Goal: Information Seeking & Learning: Find specific fact

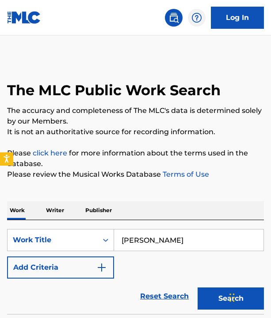
type input "J"
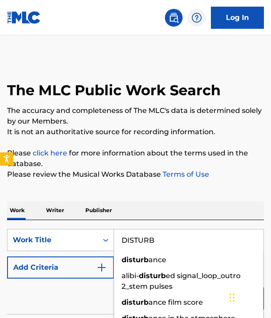
type input "DISTURB"
click at [81, 290] on div "Reset Search Search" at bounding box center [135, 296] width 257 height 35
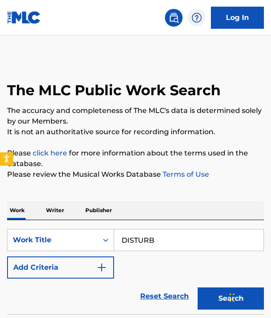
click at [85, 269] on button "Add Criteria" at bounding box center [60, 267] width 107 height 22
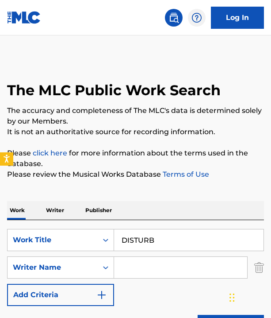
click at [134, 265] on input "Search Form" at bounding box center [180, 267] width 133 height 21
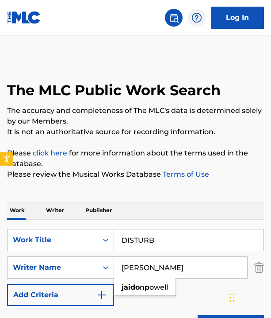
click at [151, 309] on div "Reset Search Search" at bounding box center [135, 323] width 257 height 35
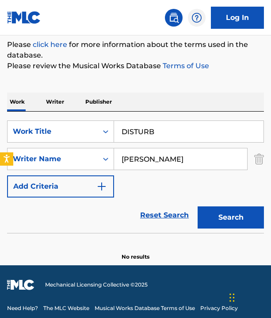
scroll to position [113, 0]
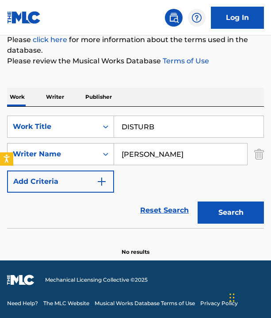
click at [104, 155] on icon "Search Form" at bounding box center [105, 154] width 9 height 9
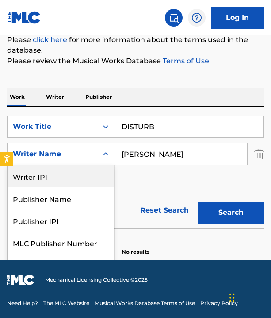
click at [144, 160] on input "JAIDO P" at bounding box center [180, 153] width 133 height 21
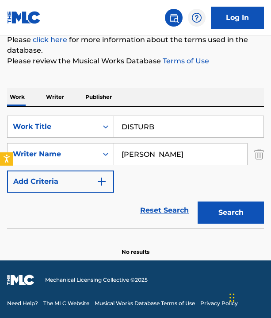
click at [144, 160] on input "JAIDO P" at bounding box center [180, 153] width 133 height 21
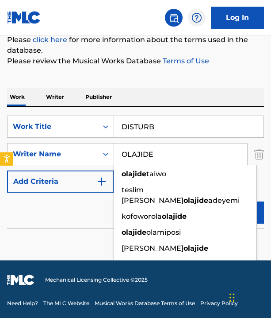
type input "OLAJIDE"
click at [260, 207] on button "Search" at bounding box center [231, 212] width 66 height 22
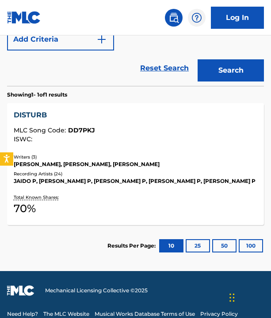
scroll to position [266, 0]
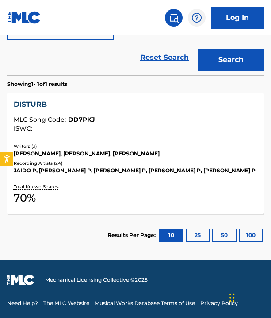
click at [132, 132] on div "DISTURB MLC Song Code : DD7PKJ ISWC :" at bounding box center [136, 117] width 244 height 37
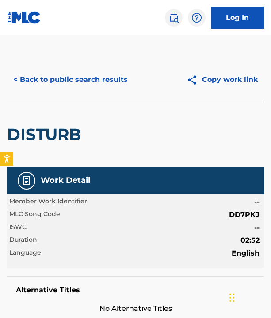
click at [100, 81] on button "< Back to public search results" at bounding box center [70, 80] width 127 height 22
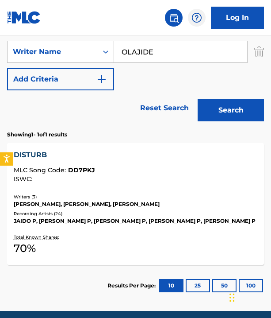
click at [146, 50] on input "OLAJIDE" at bounding box center [180, 51] width 133 height 21
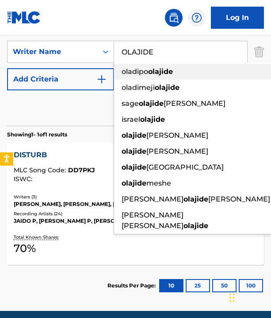
click at [161, 75] on strong "olajide" at bounding box center [160, 71] width 25 height 8
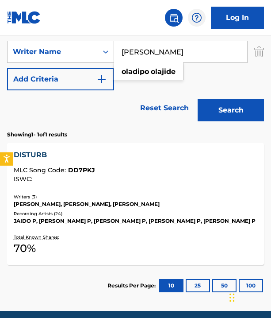
click at [136, 52] on input "oladipo olajide" at bounding box center [180, 51] width 133 height 21
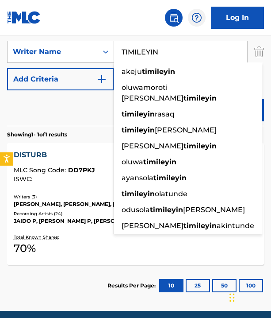
type input "TIMILEYIN"
click at [95, 106] on div "Reset Search Search" at bounding box center [135, 107] width 257 height 35
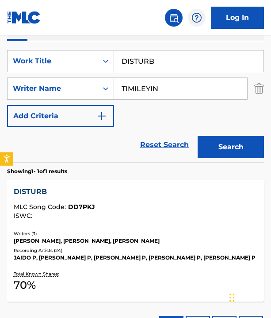
scroll to position [163, 0]
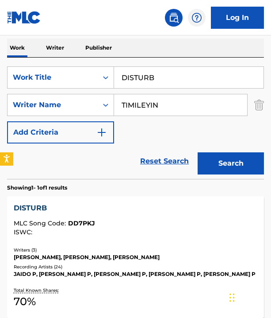
click at [137, 79] on input "DISTURB" at bounding box center [189, 77] width 150 height 21
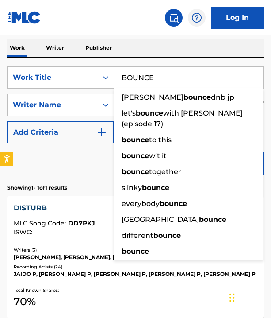
type input "BOUNCE"
click at [198, 152] on button "Search" at bounding box center [231, 163] width 66 height 22
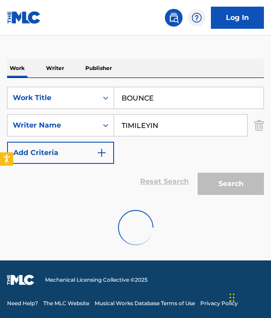
scroll to position [113, 0]
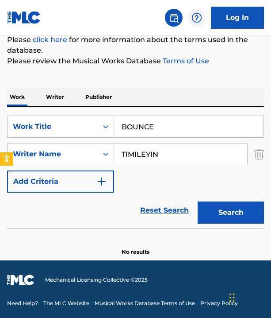
click at [150, 152] on input "TIMILEYIN" at bounding box center [180, 153] width 133 height 21
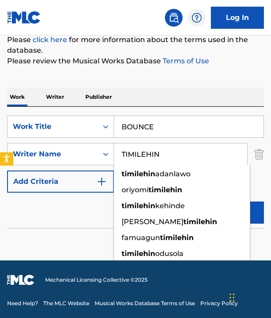
click at [223, 208] on button "Search" at bounding box center [231, 212] width 66 height 22
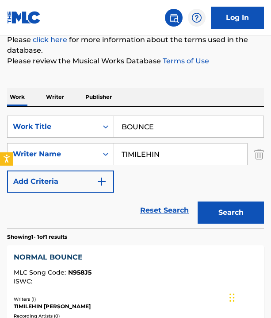
click at [156, 154] on input "TIMILEHIN" at bounding box center [180, 153] width 133 height 21
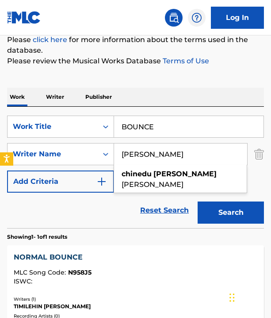
type input "CHINEDU TIMOTHY"
click at [198, 201] on button "Search" at bounding box center [231, 212] width 66 height 22
click at [118, 201] on div "Reset Search Search" at bounding box center [135, 210] width 257 height 35
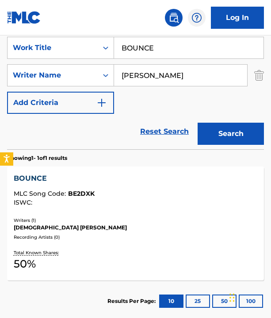
scroll to position [202, 0]
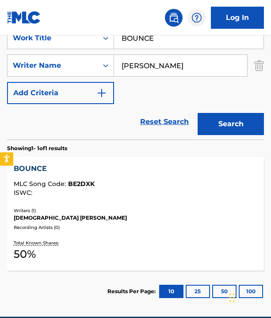
click at [118, 198] on div "BOUNCE MLC Song Code : BE2DXK ISWC :" at bounding box center [136, 181] width 244 height 37
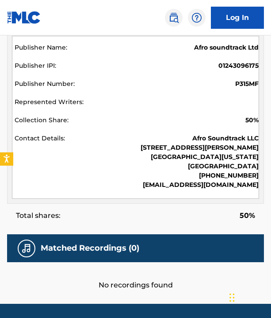
scroll to position [425, 0]
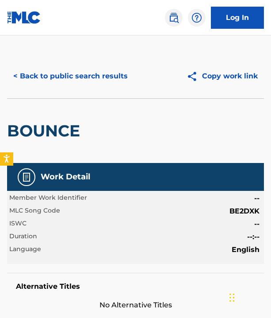
click at [108, 74] on button "< Back to public search results" at bounding box center [70, 76] width 127 height 22
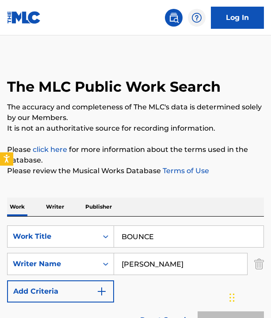
scroll to position [202, 0]
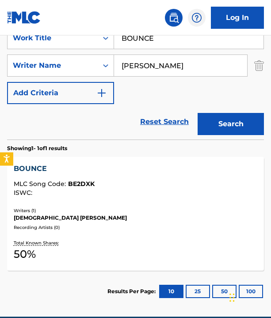
click at [143, 44] on input "BOUNCE" at bounding box center [189, 37] width 150 height 21
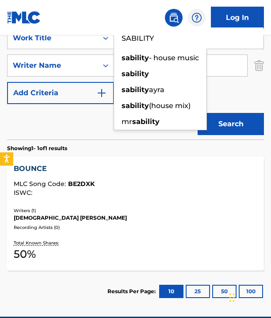
type input "SABILITY"
click at [198, 113] on button "Search" at bounding box center [231, 124] width 66 height 22
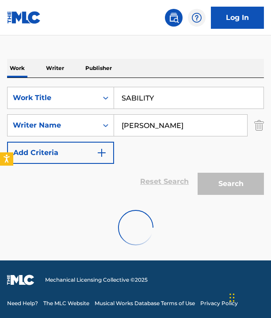
scroll to position [113, 0]
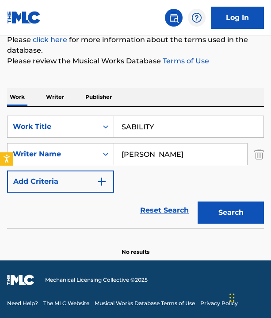
click at [139, 151] on input "CHINEDU TIMOTHY" at bounding box center [180, 153] width 133 height 21
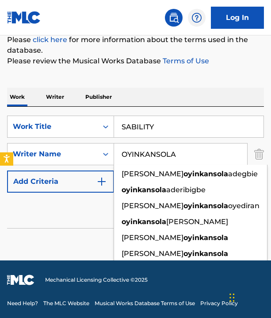
type input "OYINKANSOLA"
click at [254, 185] on div "SearchWithCriteriacb9fa975-c3fc-48a0-9ea2-919971a7b458 Work Title SABILITY Sear…" at bounding box center [135, 154] width 257 height 77
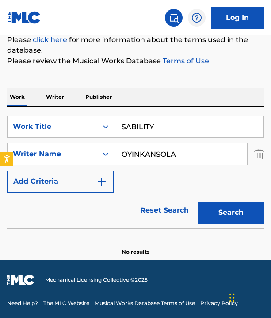
click at [224, 219] on button "Search" at bounding box center [231, 212] width 66 height 22
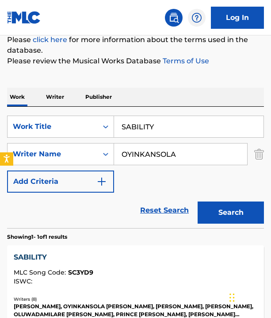
click at [191, 297] on div "Writers ( 8 )" at bounding box center [136, 299] width 244 height 7
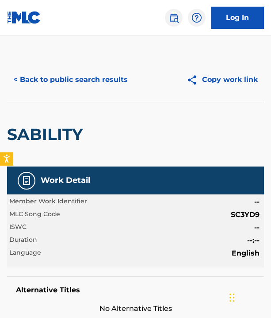
click at [191, 297] on div "Alternative Titles No Alternative Titles" at bounding box center [135, 295] width 257 height 38
click at [96, 78] on button "< Back to public search results" at bounding box center [70, 80] width 127 height 22
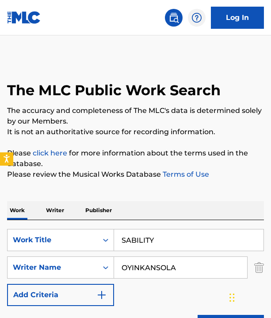
scroll to position [113, 0]
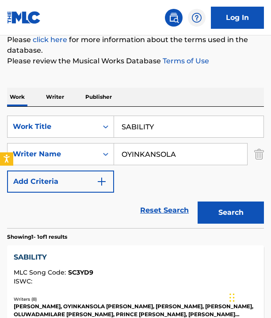
click at [139, 126] on input "SABILITY" at bounding box center [189, 126] width 150 height 21
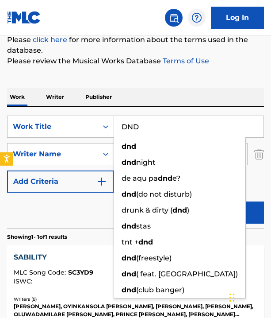
type input "DND"
click at [210, 154] on input "OYINKANSOLA" at bounding box center [180, 153] width 133 height 21
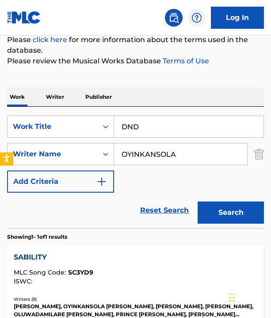
click at [210, 154] on input "OYINKANSOLA" at bounding box center [180, 153] width 133 height 21
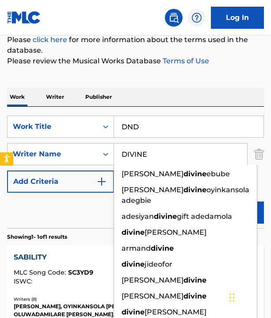
type input "DIVINE"
click at [256, 217] on button "Search" at bounding box center [231, 212] width 66 height 22
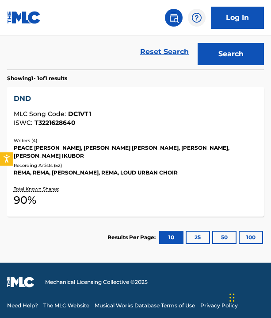
scroll to position [274, 0]
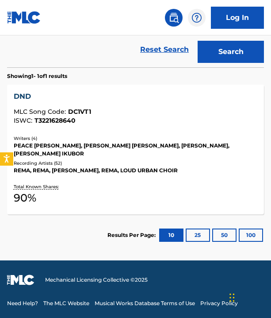
click at [151, 155] on div "PEACE EMMANUEL OREDOPE, TAIWO TEMILADE KASSIM, KEHINDE ADEOYE KASSIM, DIVINE IK…" at bounding box center [136, 150] width 244 height 16
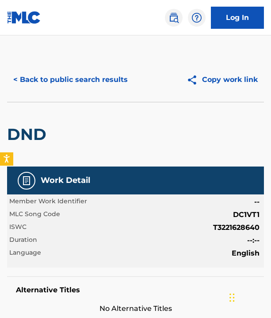
click at [114, 74] on button "< Back to public search results" at bounding box center [70, 80] width 127 height 22
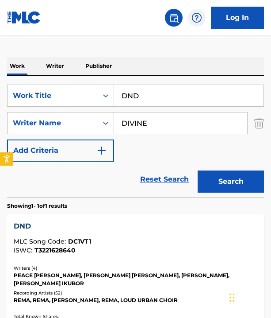
scroll to position [141, 0]
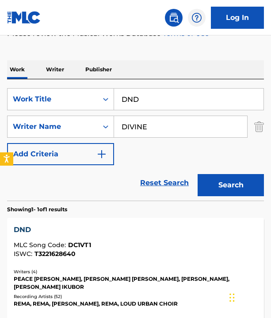
click at [125, 102] on input "DND" at bounding box center [189, 99] width 150 height 21
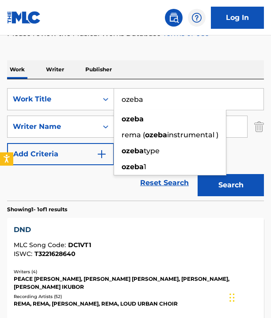
type input "ozeba"
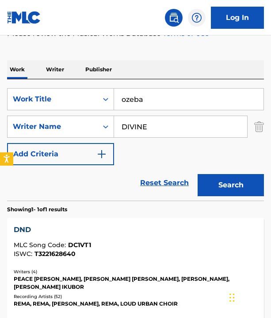
click at [233, 194] on button "Search" at bounding box center [231, 185] width 66 height 22
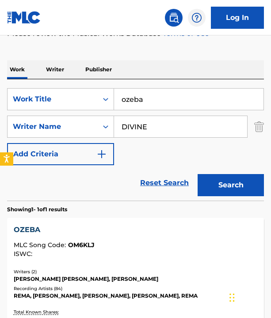
click at [217, 235] on div "OZEBA MLC Song Code : OM6KLJ ISWC :" at bounding box center [136, 241] width 244 height 33
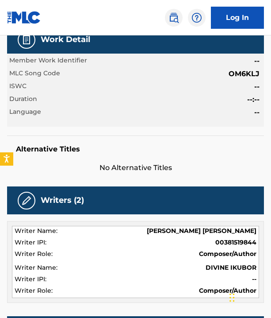
click at [217, 127] on div "Member Work Identifier -- MLC Song Code OM6KLJ ISWC -- Duration --:-- Language …" at bounding box center [135, 90] width 257 height 73
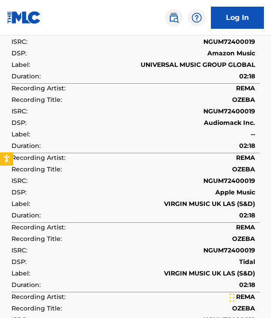
scroll to position [1007, 0]
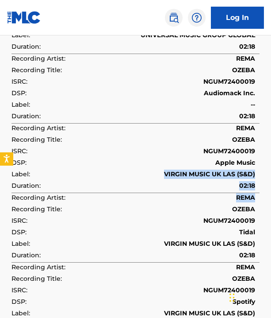
drag, startPoint x: 271, startPoint y: 203, endPoint x: 267, endPoint y: 169, distance: 33.9
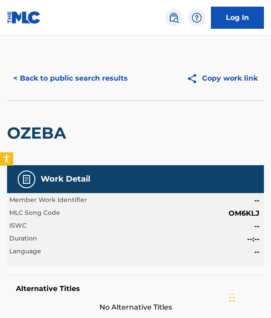
scroll to position [0, 0]
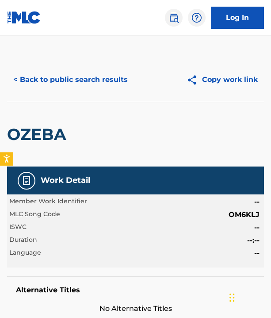
click at [92, 77] on button "< Back to public search results" at bounding box center [70, 80] width 127 height 22
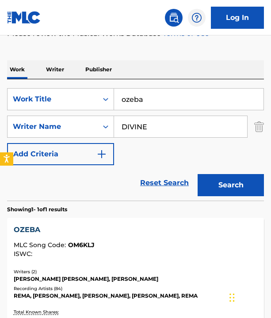
click at [138, 97] on input "ozeba" at bounding box center [189, 99] width 150 height 21
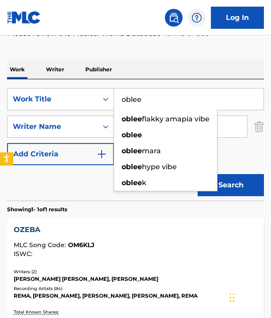
type input "oblee"
click at [87, 187] on div "Reset Search Search" at bounding box center [135, 182] width 257 height 35
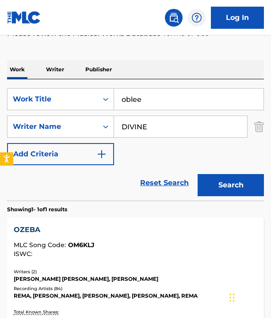
click at [136, 126] on input "DIVINE" at bounding box center [180, 126] width 133 height 21
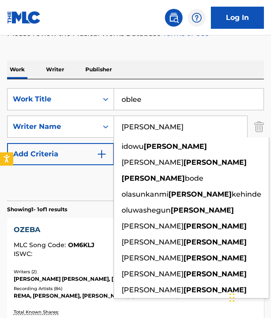
type input "ayeni"
click at [245, 190] on button "Search" at bounding box center [231, 185] width 66 height 22
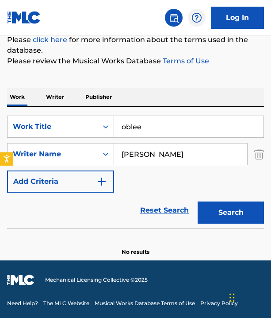
scroll to position [113, 0]
click at [132, 157] on input "ayeni" at bounding box center [180, 153] width 133 height 21
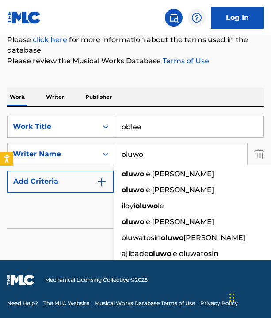
type input "oluwo"
click at [244, 210] on button "Search" at bounding box center [231, 212] width 66 height 22
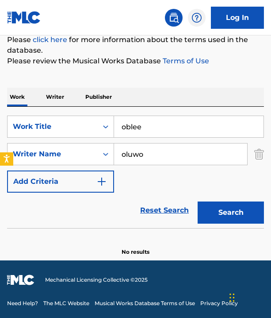
click at [136, 126] on input "oblee" at bounding box center [189, 126] width 150 height 21
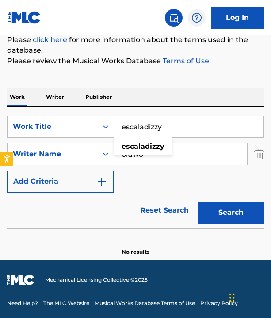
type input "escaladizzy"
click at [183, 153] on input "oluwo" at bounding box center [180, 153] width 133 height 21
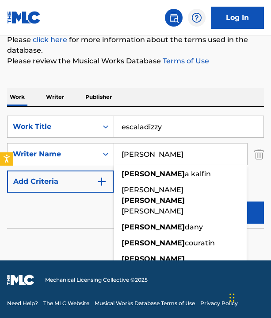
type input "marvin"
click at [230, 205] on button "Search" at bounding box center [231, 212] width 66 height 22
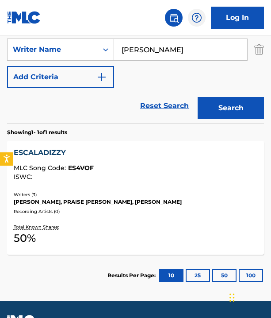
scroll to position [220, 0]
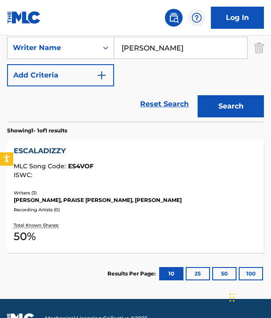
click at [157, 200] on div "OSEREMEN MARVIN, PRAISE OKECHUKWU, DAVID OGUNNIYI" at bounding box center [136, 200] width 244 height 8
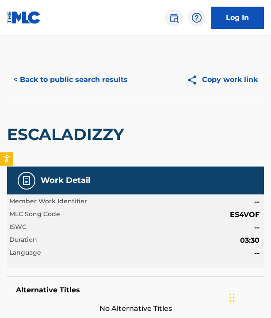
click at [157, 200] on div "Member Work Identifier --" at bounding box center [135, 202] width 253 height 11
click at [112, 70] on button "< Back to public search results" at bounding box center [70, 80] width 127 height 22
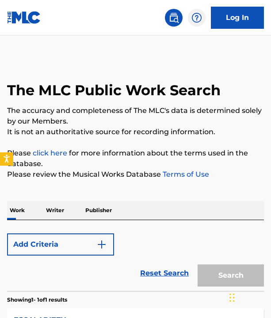
scroll to position [208, 0]
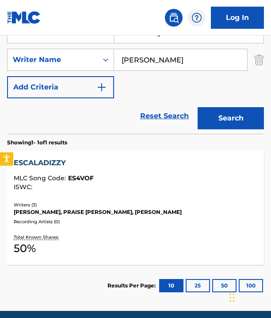
click at [147, 58] on input "marvin" at bounding box center [180, 59] width 133 height 21
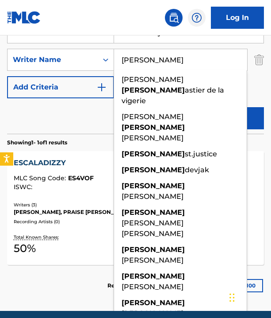
click at [162, 59] on input "raoul" at bounding box center [180, 59] width 133 height 21
type input "raoul"
click at [257, 93] on div "SearchWithCriteriacb9fa975-c3fc-48a0-9ea2-919971a7b458 Work Title escaladizzy S…" at bounding box center [135, 59] width 257 height 77
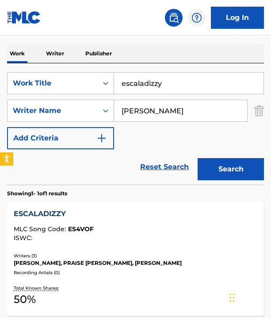
scroll to position [156, 0]
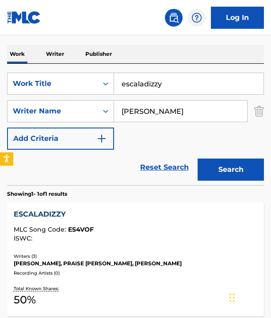
click at [124, 83] on input "escaladizzy" at bounding box center [189, 83] width 150 height 21
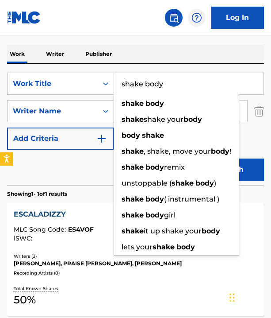
type input "shake body"
click at [256, 167] on button "Search" at bounding box center [231, 170] width 66 height 22
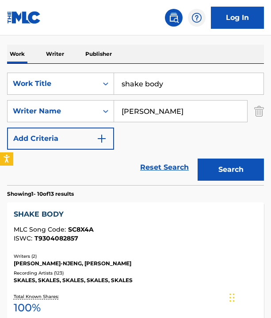
click at [121, 259] on div "RAOUL JOHN NJENG-NJENG, CHUKS JOSHUA OSAJIOKWOEH" at bounding box center [136, 263] width 244 height 8
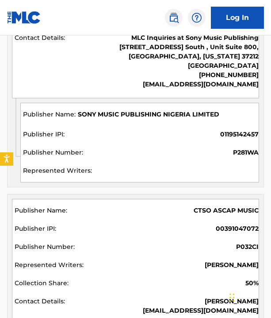
scroll to position [542, 0]
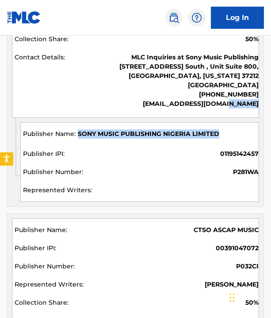
drag, startPoint x: 271, startPoint y: 114, endPoint x: 269, endPoint y: 123, distance: 9.5
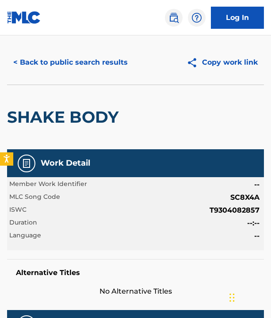
scroll to position [0, 0]
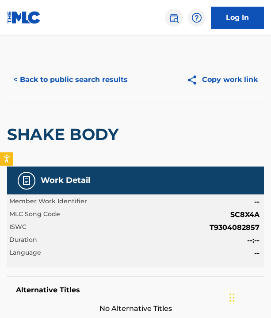
click at [99, 80] on button "< Back to public search results" at bounding box center [70, 80] width 127 height 22
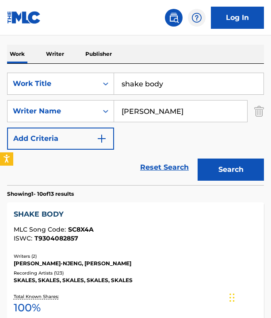
click at [142, 81] on input "shake body" at bounding box center [189, 83] width 150 height 21
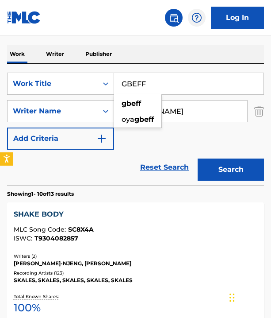
type input "GBEFF"
click at [211, 113] on input "raoul" at bounding box center [180, 111] width 133 height 21
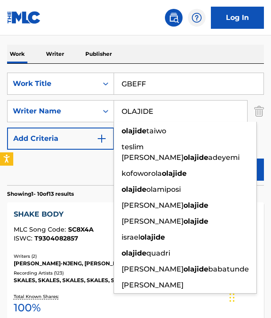
type input "OLAJIDE"
click at [198, 159] on button "Search" at bounding box center [231, 170] width 66 height 22
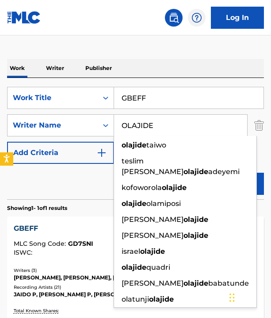
click at [80, 271] on div "Writers ( 3 )" at bounding box center [136, 270] width 244 height 7
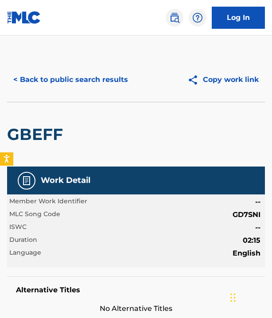
click at [102, 76] on button "< Back to public search results" at bounding box center [70, 80] width 127 height 22
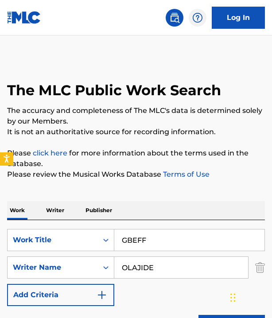
scroll to position [142, 0]
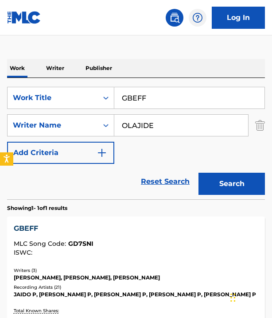
click at [140, 98] on input "GBEFF" at bounding box center [189, 97] width 150 height 21
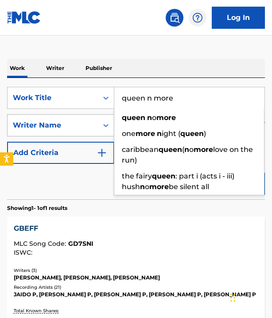
type input "queen n more"
click at [78, 126] on div "Writer Name" at bounding box center [53, 125] width 80 height 11
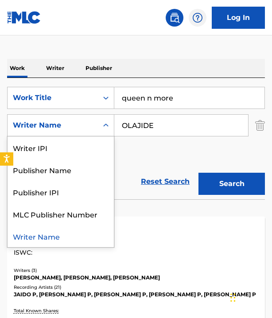
click at [133, 124] on input "OLAJIDE" at bounding box center [181, 125] width 134 height 21
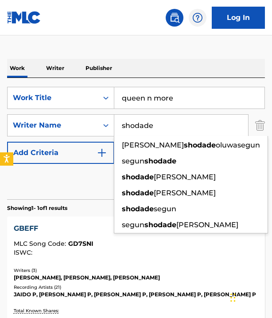
type input "shodade"
click at [262, 187] on button "Search" at bounding box center [231, 184] width 66 height 22
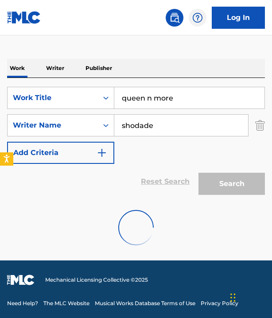
scroll to position [113, 0]
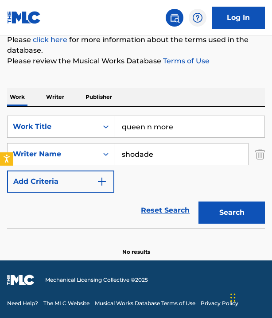
click at [151, 128] on input "queen n more" at bounding box center [189, 126] width 150 height 21
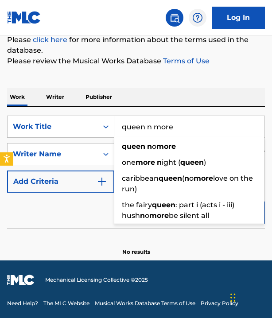
click at [177, 98] on div "Work Writer Publisher" at bounding box center [136, 97] width 258 height 19
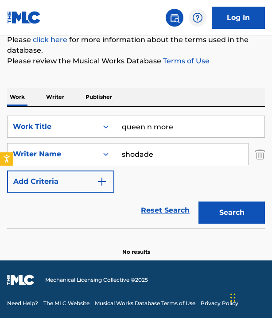
click at [152, 127] on input "queen n more" at bounding box center [189, 126] width 150 height 21
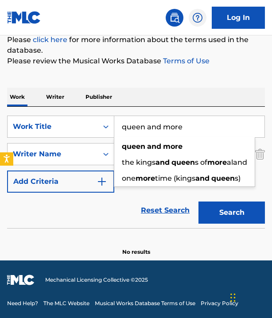
click at [198, 201] on button "Search" at bounding box center [231, 212] width 66 height 22
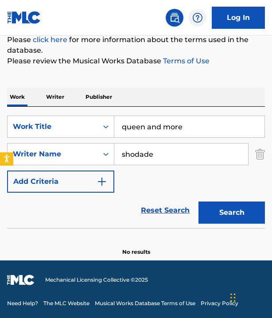
click at [176, 129] on input "queen and more" at bounding box center [189, 126] width 150 height 21
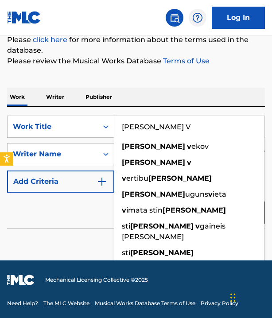
type input "SKALA V"
click at [247, 181] on div "SearchWithCriteriacb9fa975-c3fc-48a0-9ea2-919971a7b458 Work Title SKALA V skala…" at bounding box center [136, 154] width 258 height 77
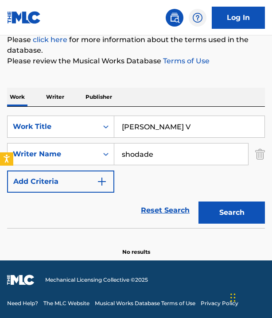
click at [193, 158] on input "shodade" at bounding box center [181, 153] width 134 height 21
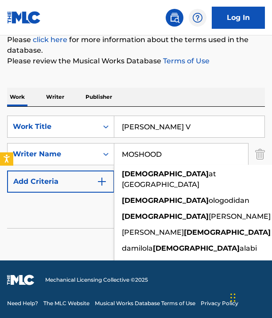
type input "MOSHOOD"
click at [250, 207] on button "Search" at bounding box center [231, 212] width 66 height 22
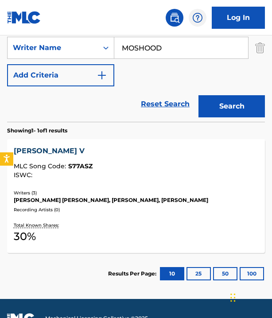
scroll to position [258, 0]
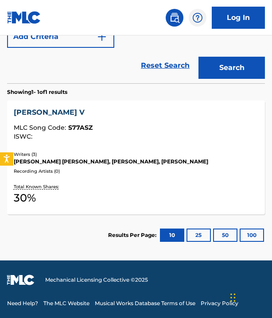
click at [168, 169] on div "Recording Artists ( 0 )" at bounding box center [136, 171] width 245 height 7
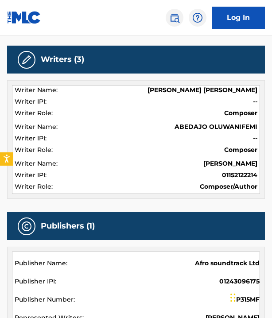
scroll to position [274, 0]
